Goal: Transaction & Acquisition: Purchase product/service

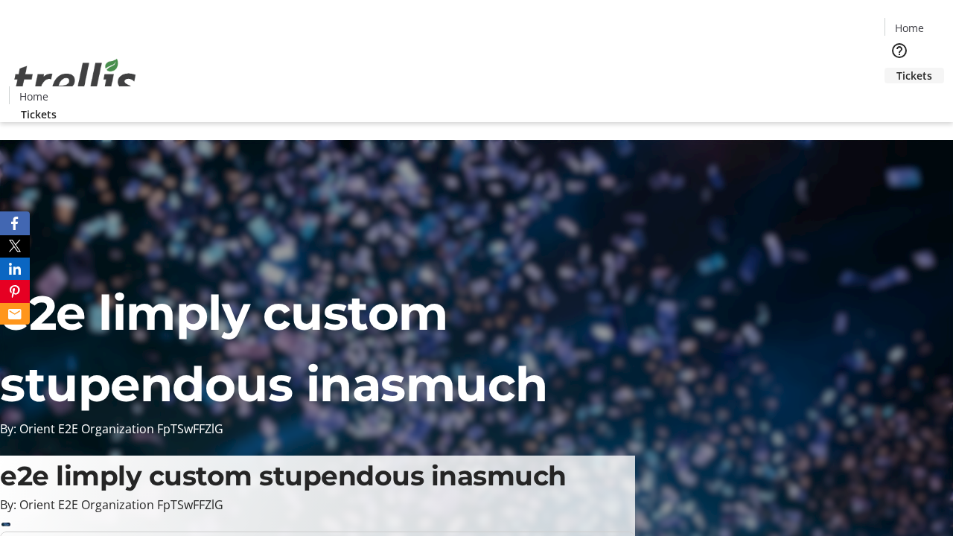
click at [896, 68] on span "Tickets" at bounding box center [914, 76] width 36 height 16
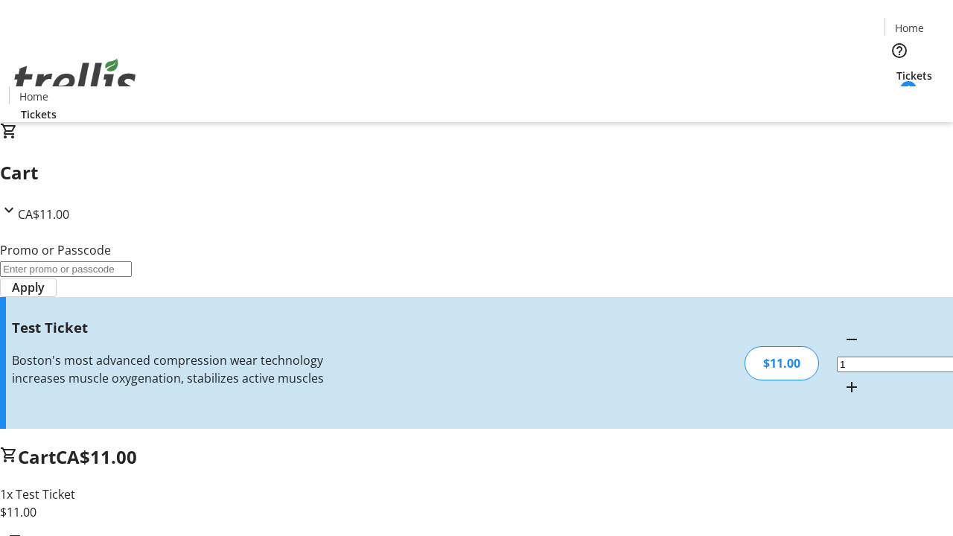
type input "UNLOCK"
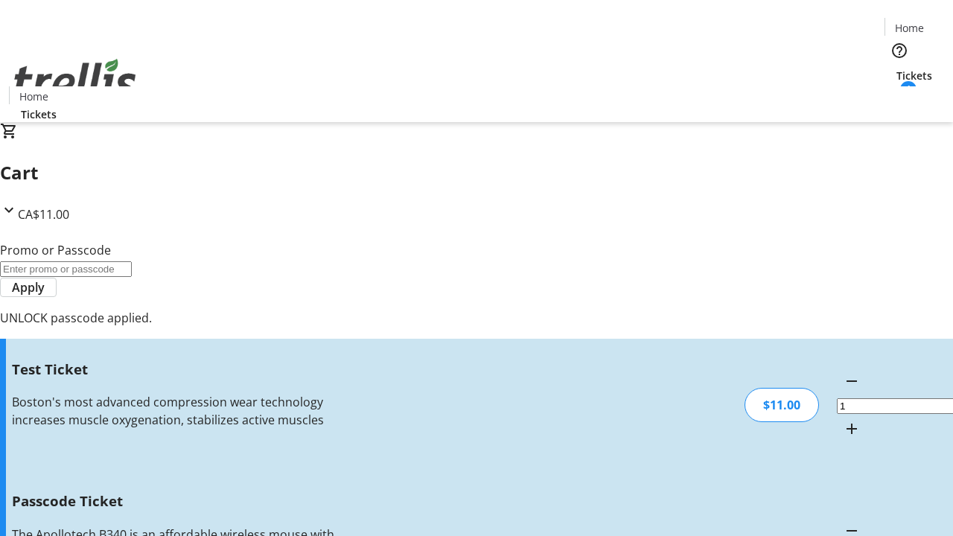
type input "5"
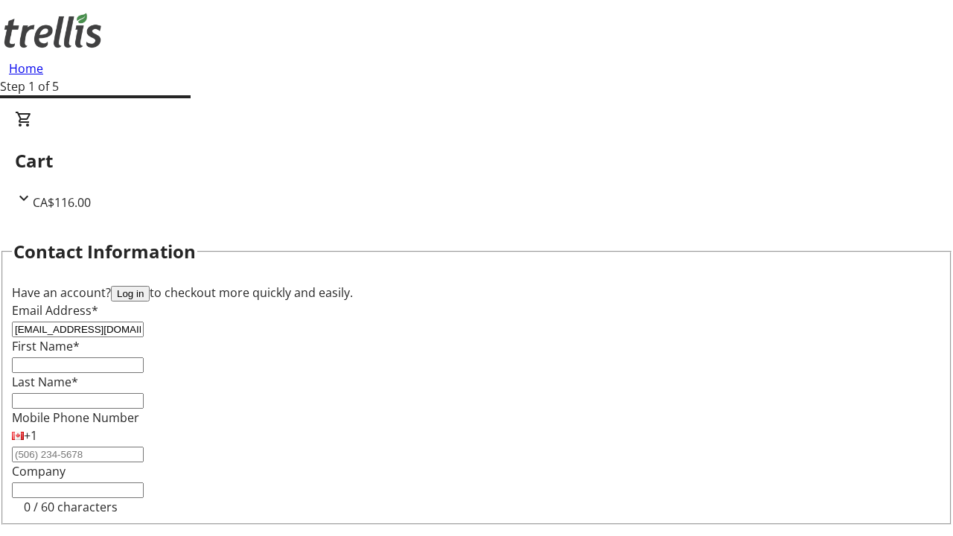
type input "[EMAIL_ADDRESS][DOMAIN_NAME]"
type input "Ben"
type input "[PERSON_NAME]"
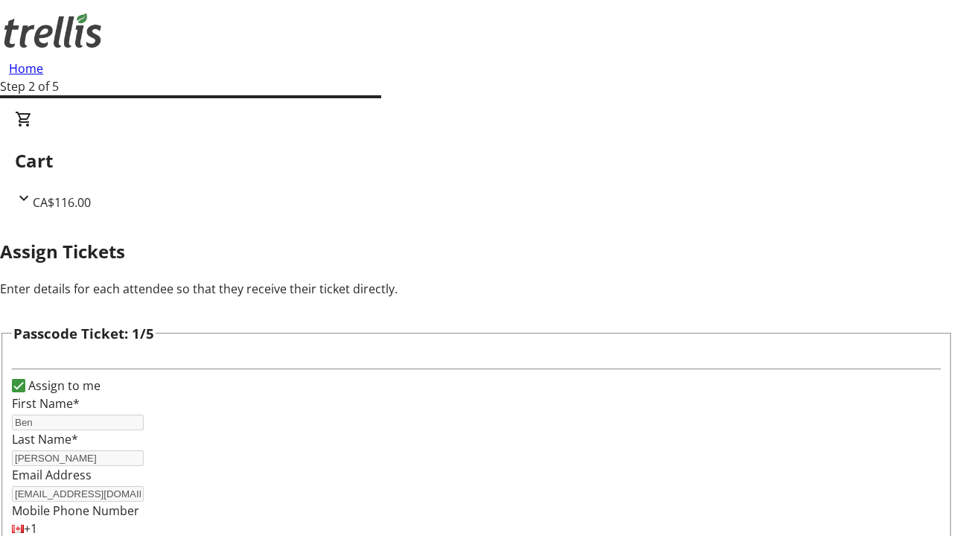
type input "[PERSON_NAME]"
type input "Fatima"
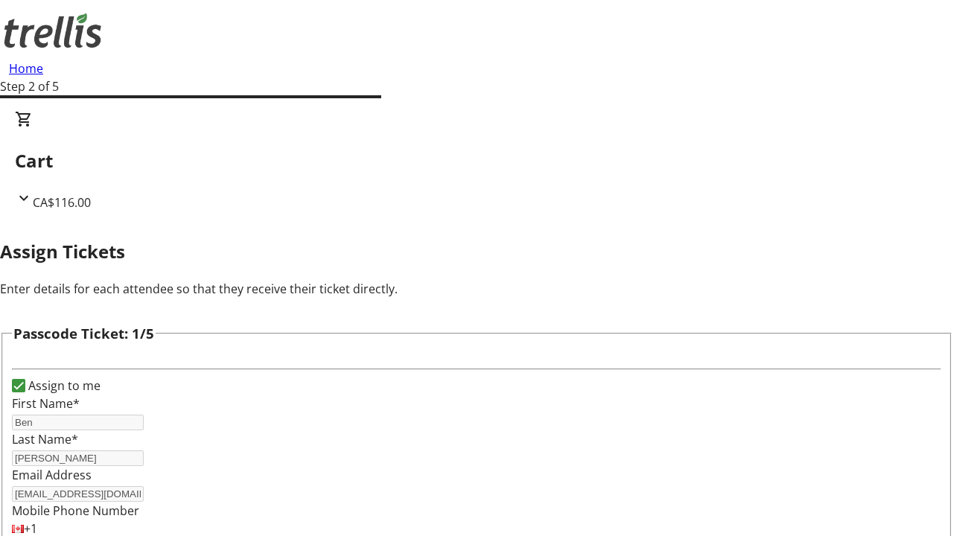
type input "Torphy"
checkbox input "true"
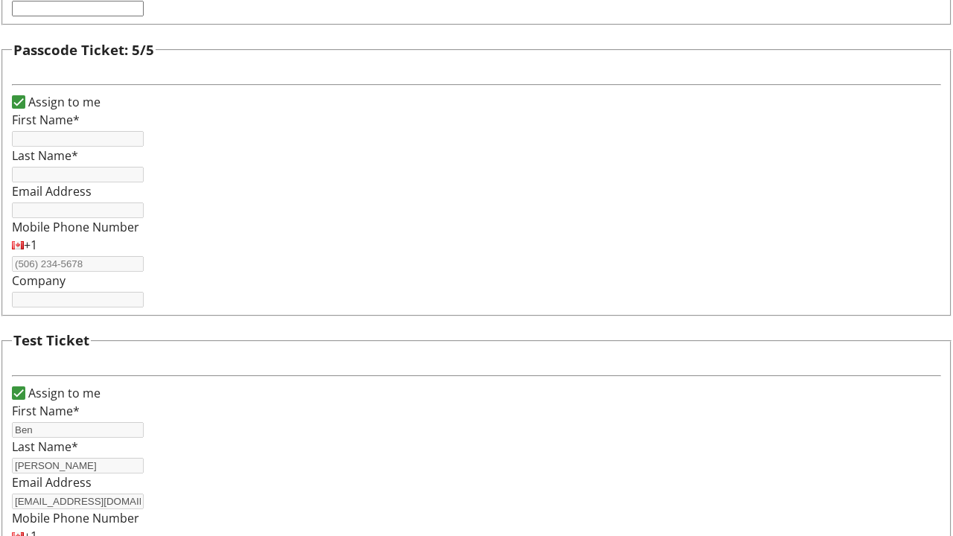
type input "Ben"
type input "[PERSON_NAME]"
type input "[EMAIL_ADDRESS][DOMAIN_NAME]"
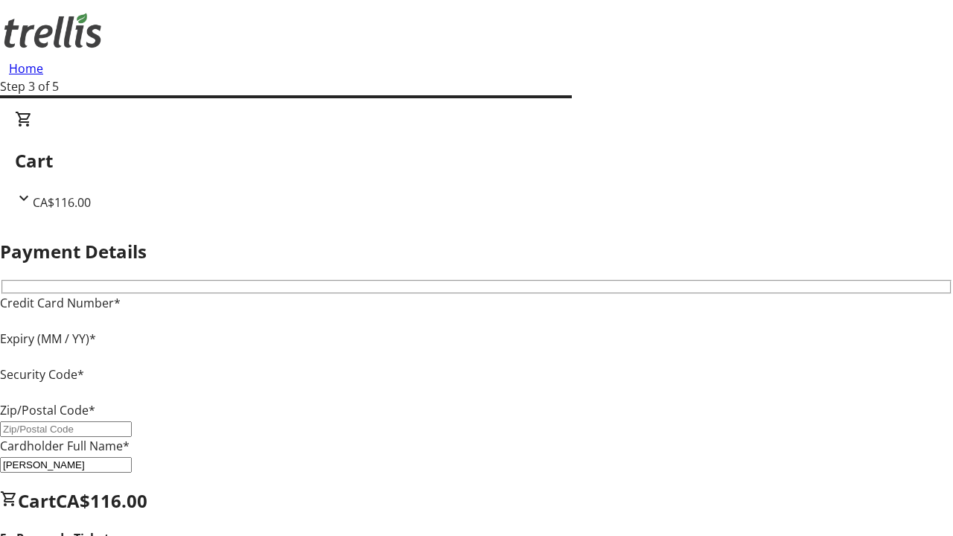
type input "V1Y 0C2"
